Goal: Transaction & Acquisition: Obtain resource

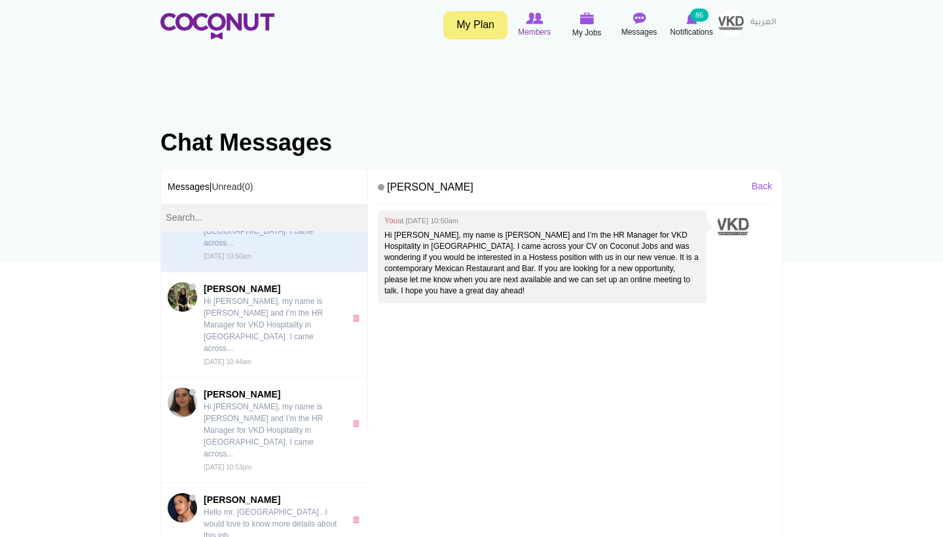
click at [535, 29] on span "Members" at bounding box center [534, 32] width 33 height 13
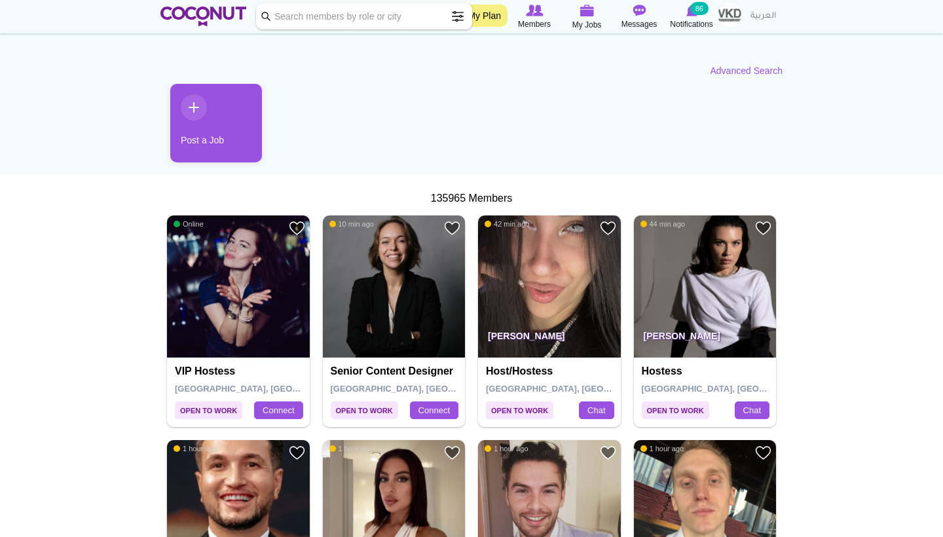
scroll to position [92, 0]
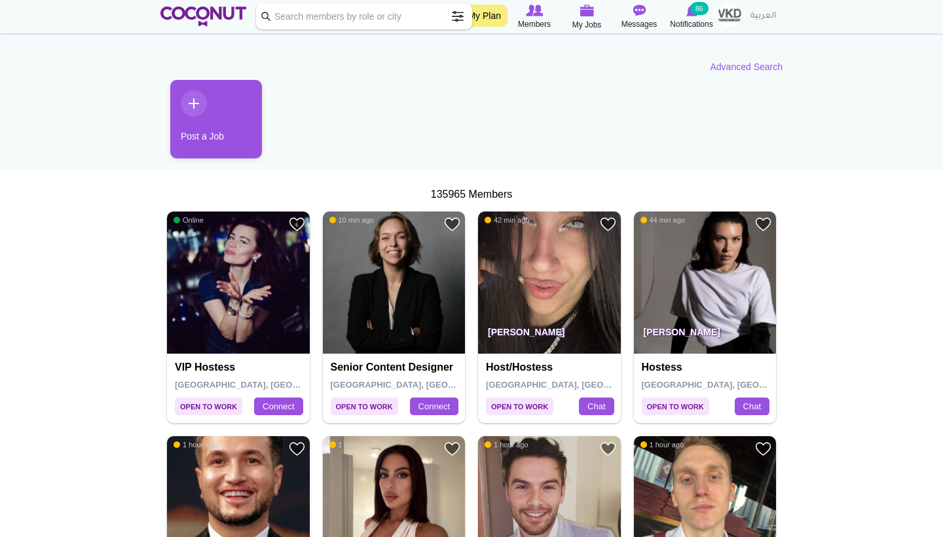
click at [710, 263] on img at bounding box center [705, 282] width 143 height 143
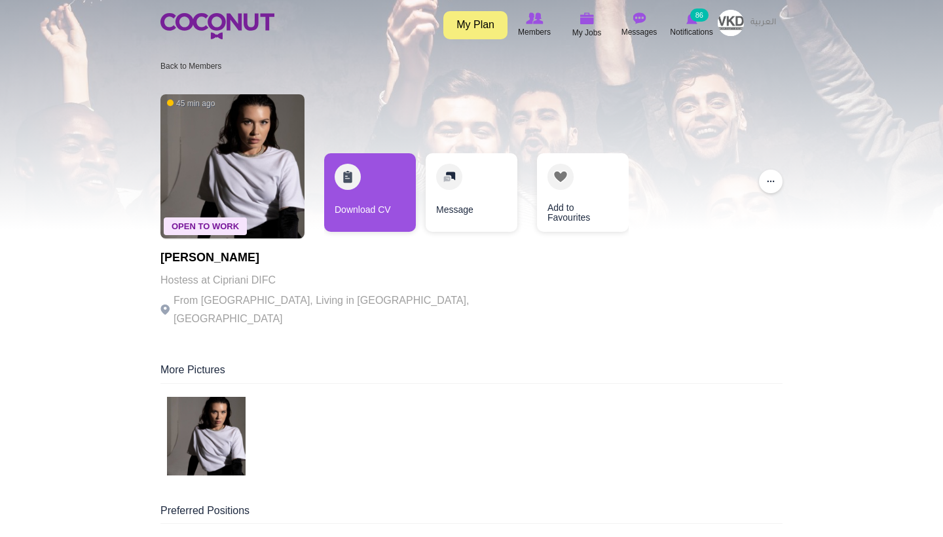
click at [207, 420] on img at bounding box center [206, 436] width 79 height 79
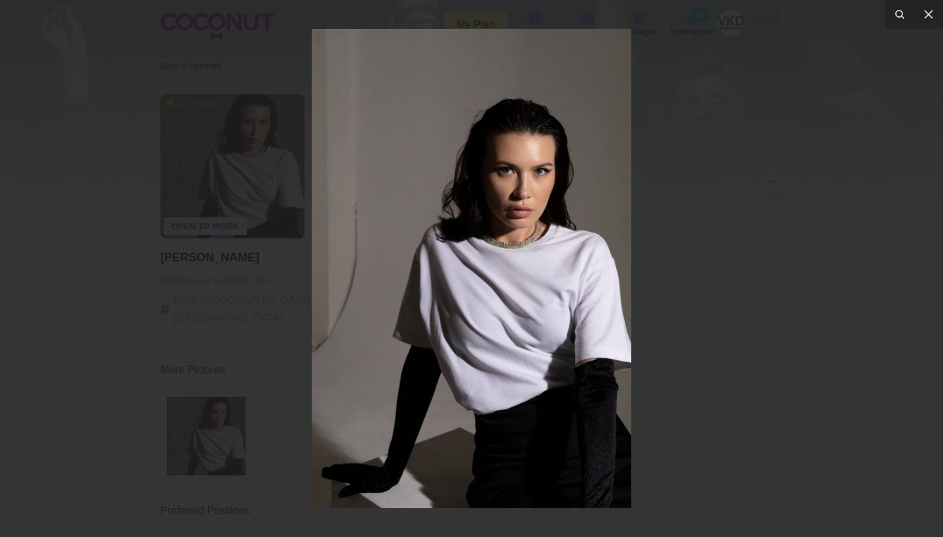
click at [680, 311] on div at bounding box center [471, 268] width 943 height 537
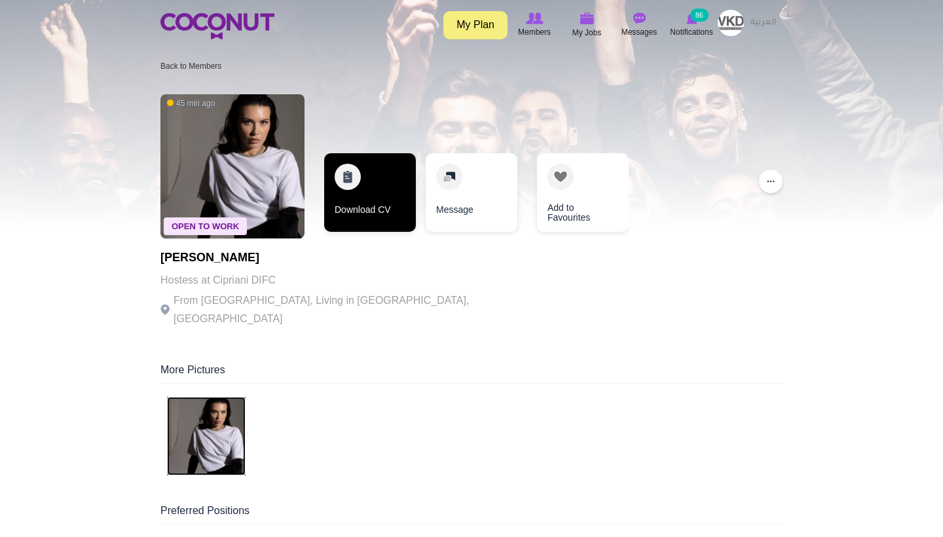
click at [380, 194] on link "Download CV" at bounding box center [370, 192] width 92 height 79
